Goal: Navigation & Orientation: Find specific page/section

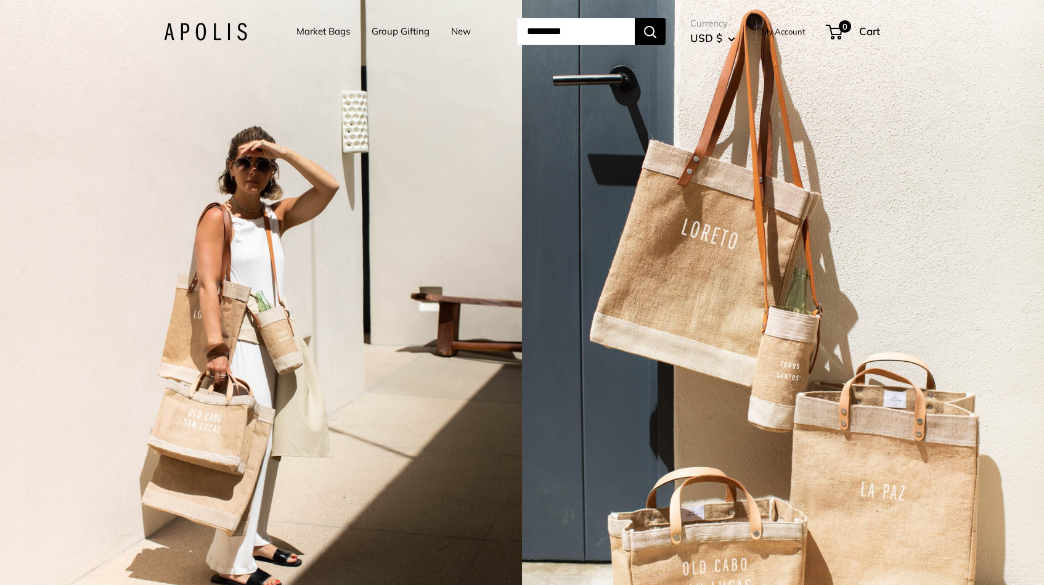
click at [311, 33] on link "Market Bags" at bounding box center [323, 31] width 54 height 17
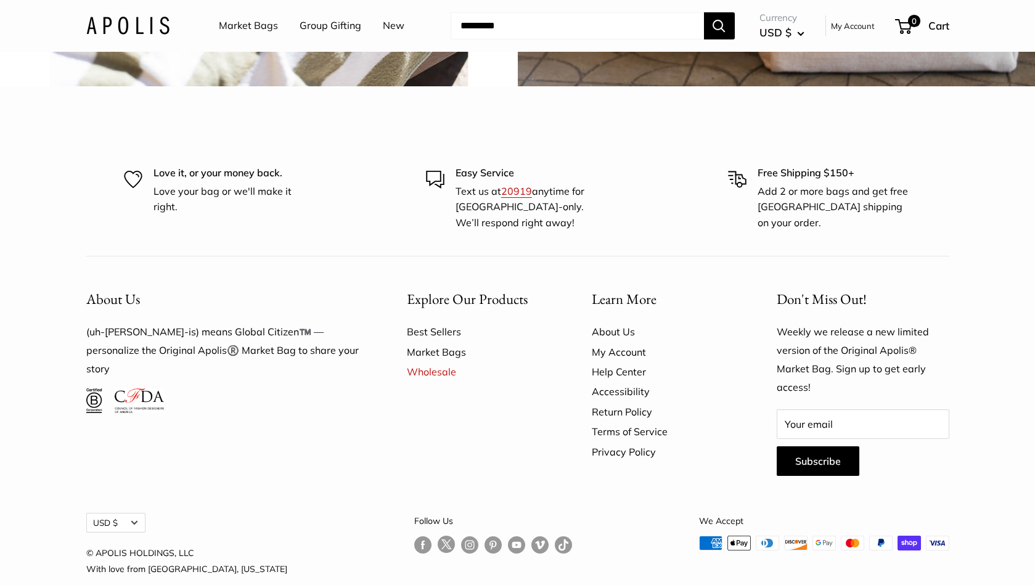
scroll to position [3224, 0]
